Goal: Information Seeking & Learning: Learn about a topic

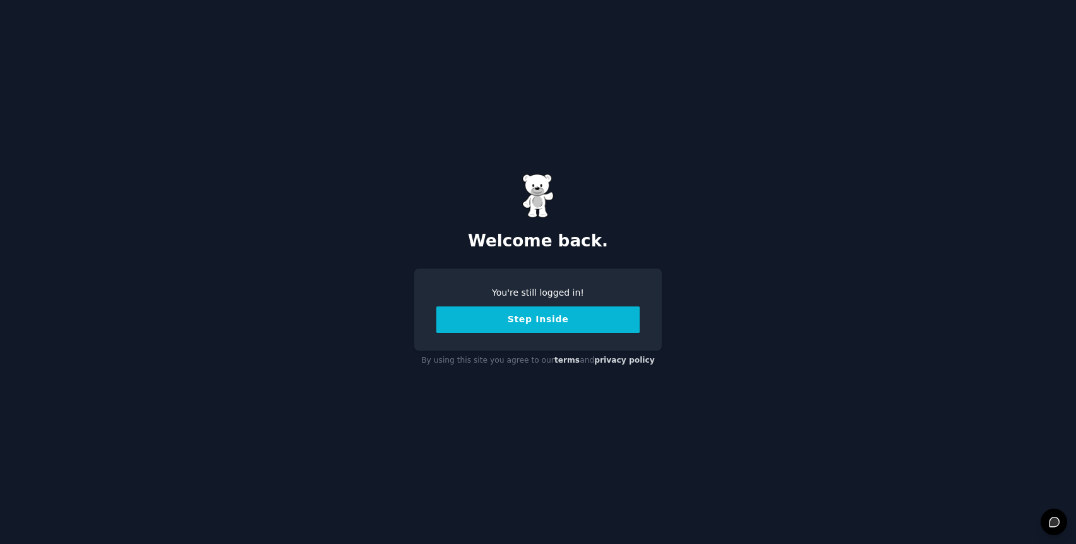
click at [455, 317] on button "Step Inside" at bounding box center [537, 319] width 203 height 27
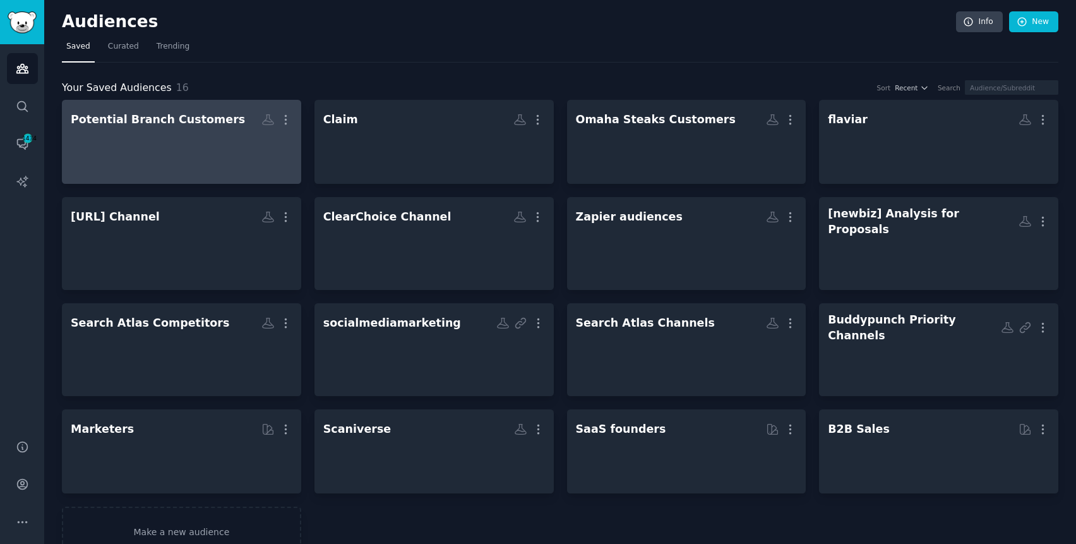
click at [190, 152] on div at bounding box center [182, 153] width 222 height 44
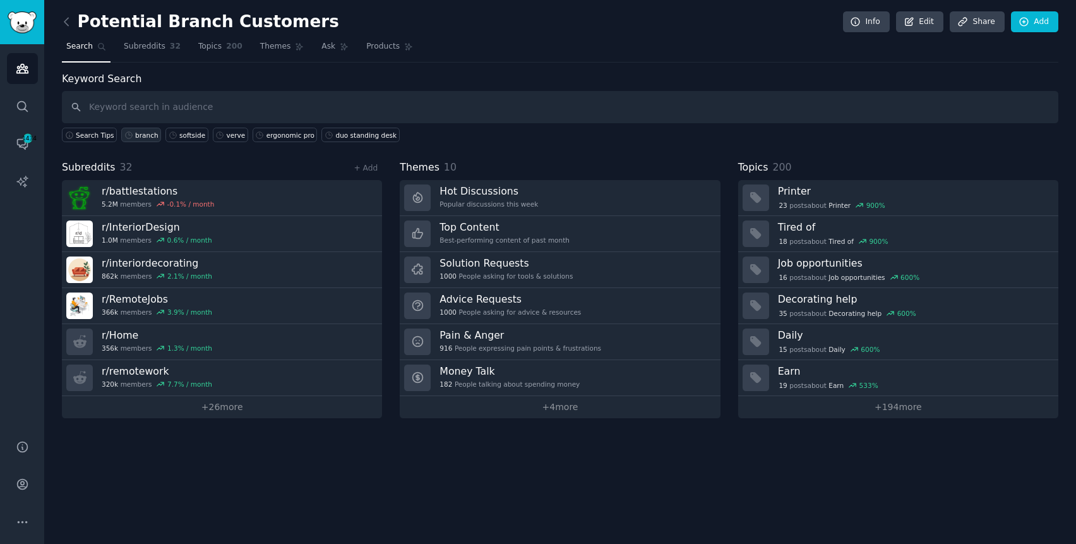
click at [143, 138] on div "branch" at bounding box center [146, 135] width 23 height 9
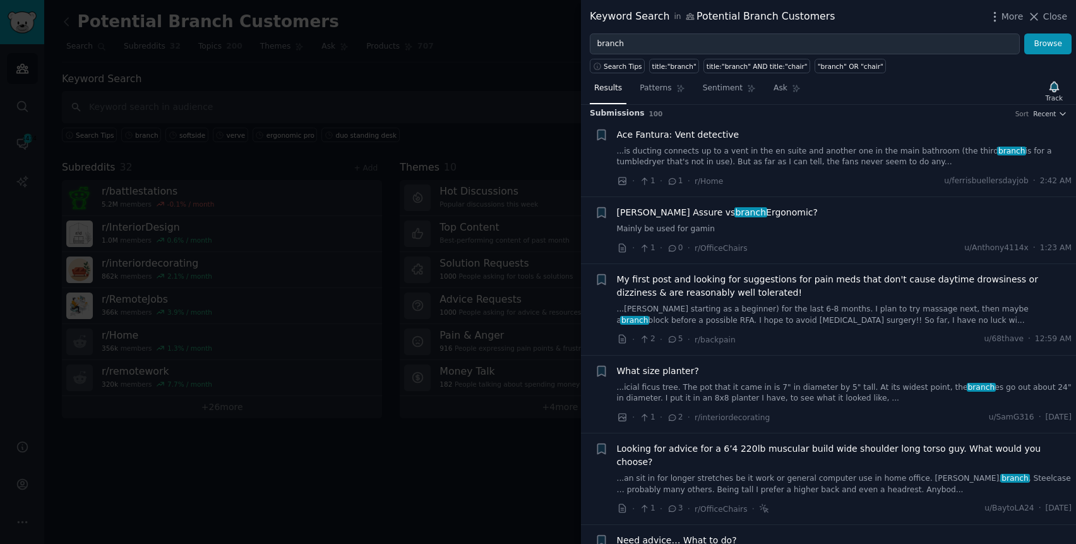
scroll to position [16, 0]
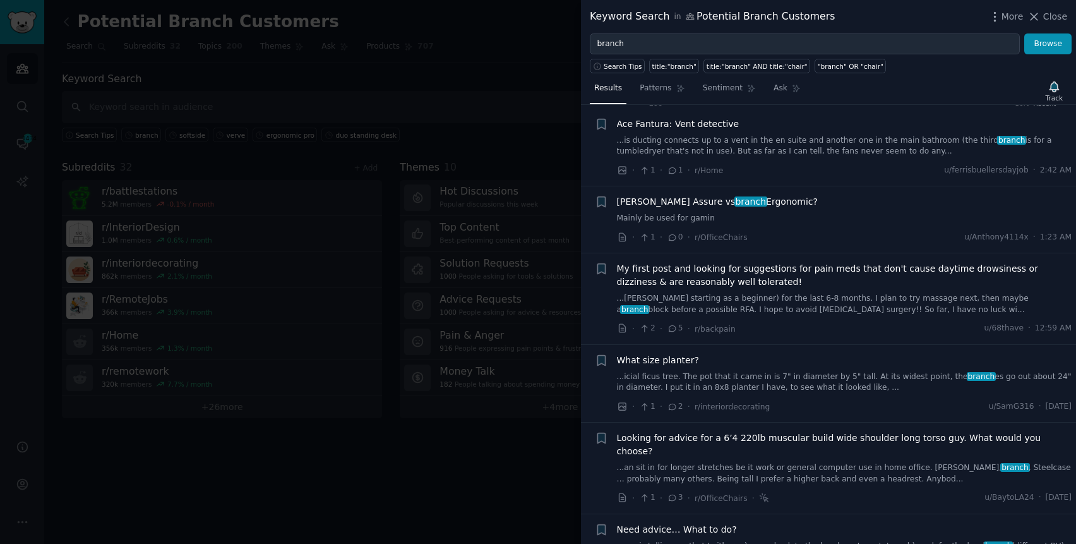
click at [796, 224] on link "Mainly be used for gamin" at bounding box center [844, 218] width 455 height 11
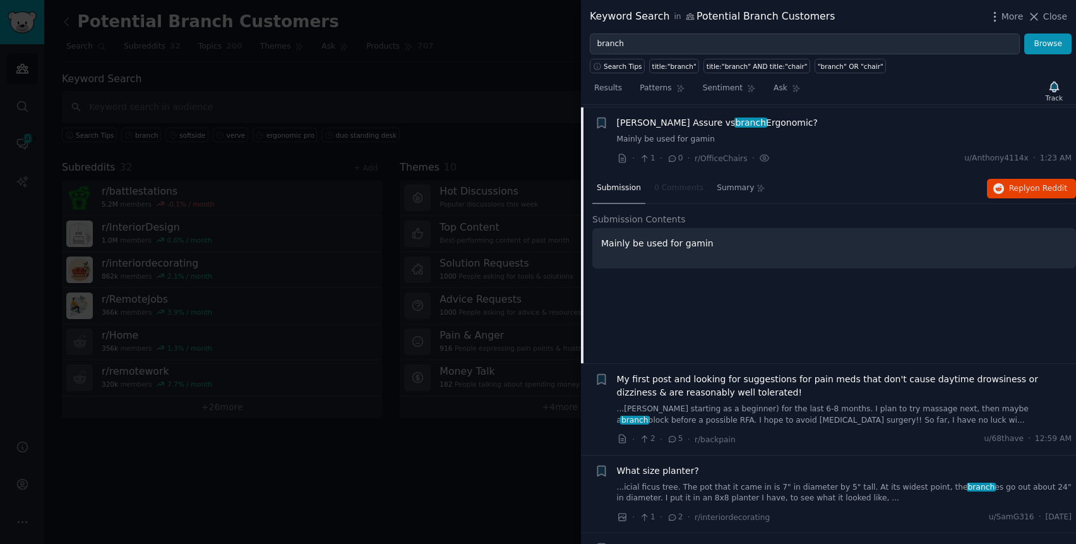
scroll to position [98, 0]
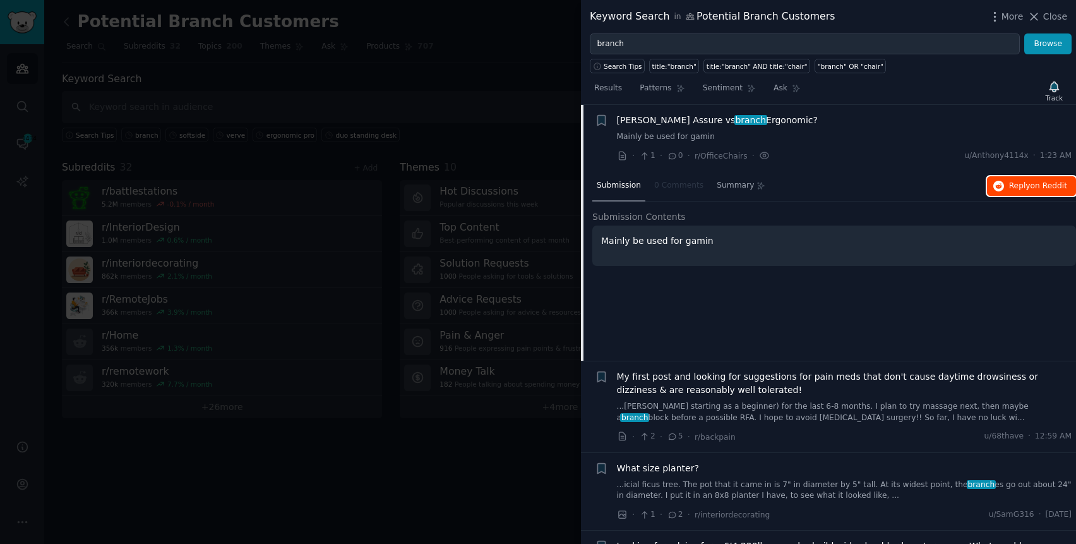
click at [1041, 189] on span "on Reddit" at bounding box center [1049, 185] width 37 height 9
